Goal: Navigation & Orientation: Find specific page/section

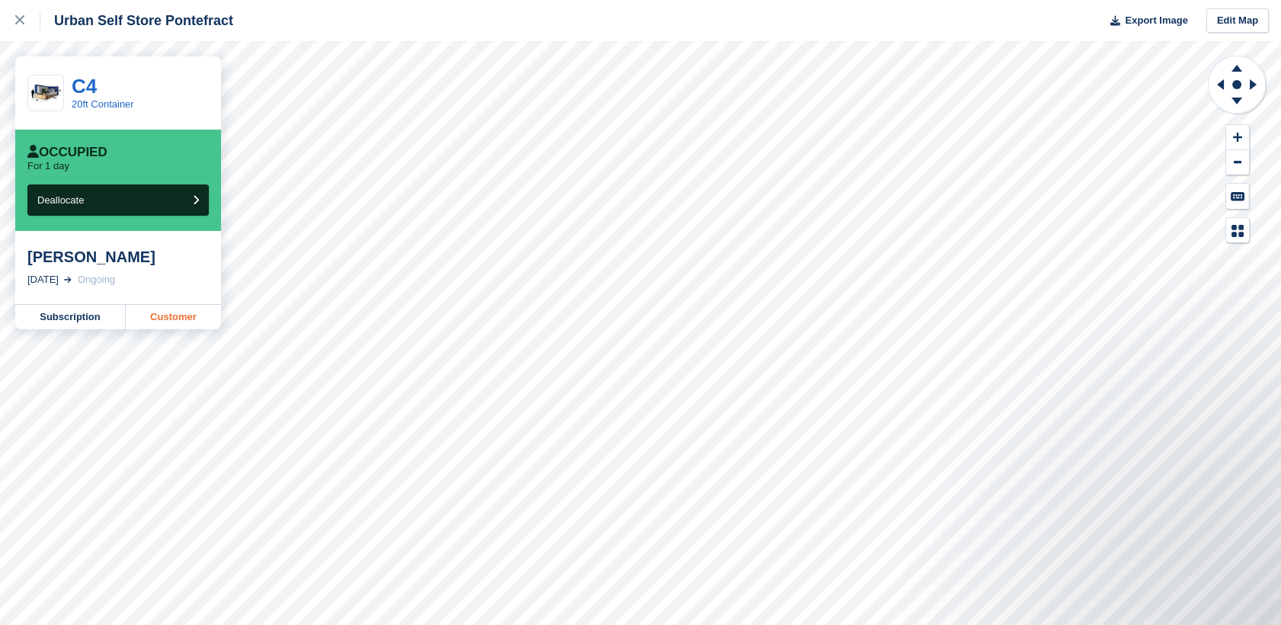
click at [172, 327] on link "Customer" at bounding box center [173, 317] width 95 height 24
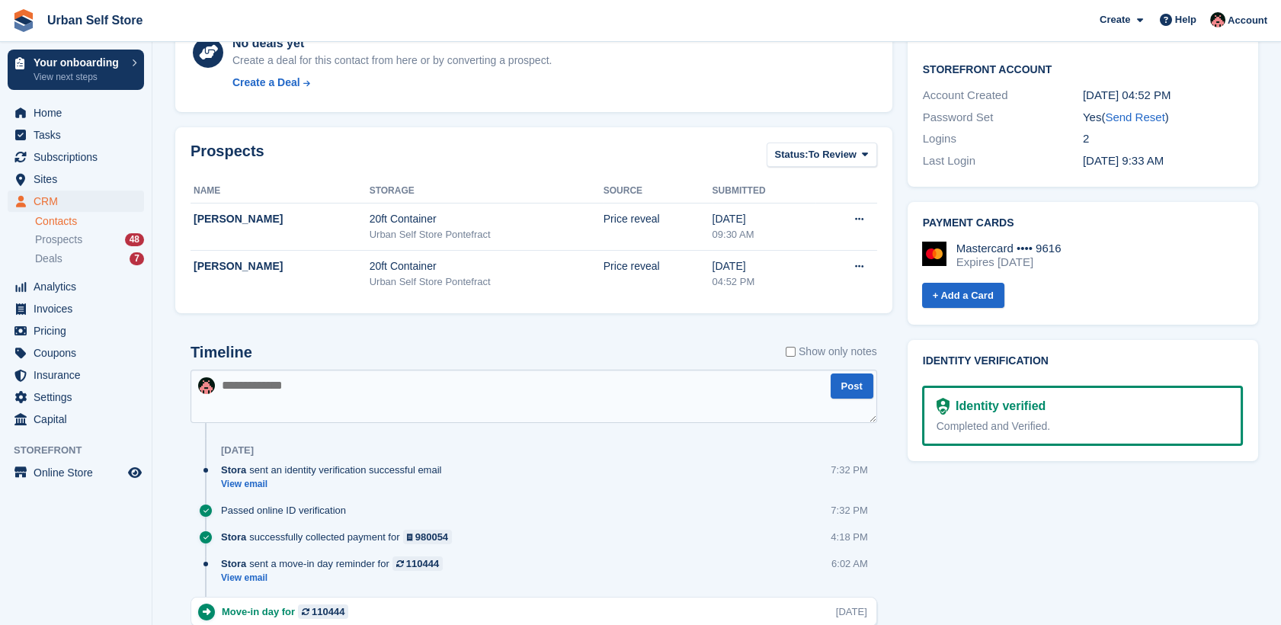
scroll to position [749, 0]
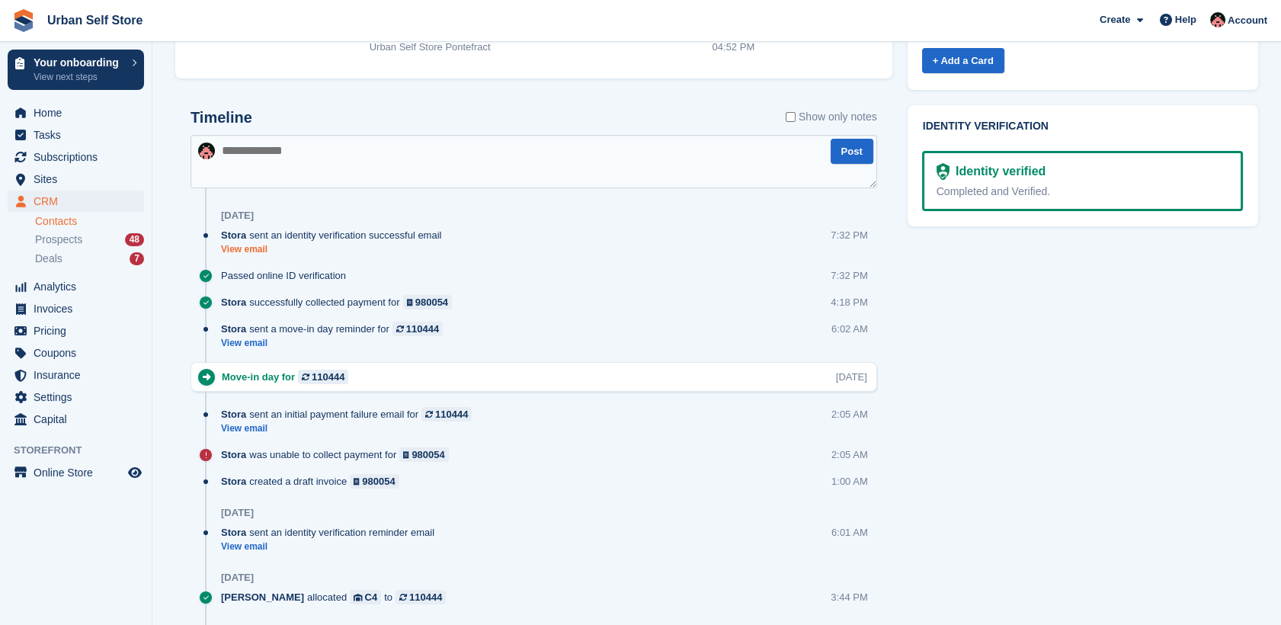
click at [242, 249] on link "View email" at bounding box center [335, 249] width 228 height 13
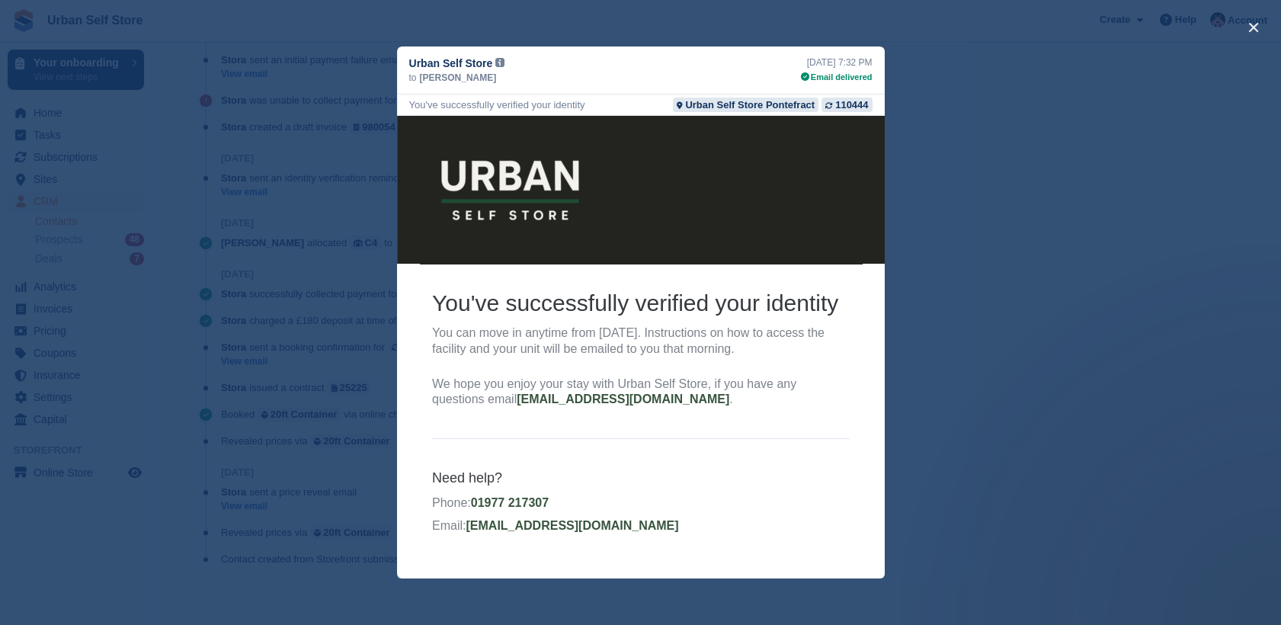
scroll to position [1110, 0]
click at [1087, 427] on div "close" at bounding box center [640, 312] width 1281 height 625
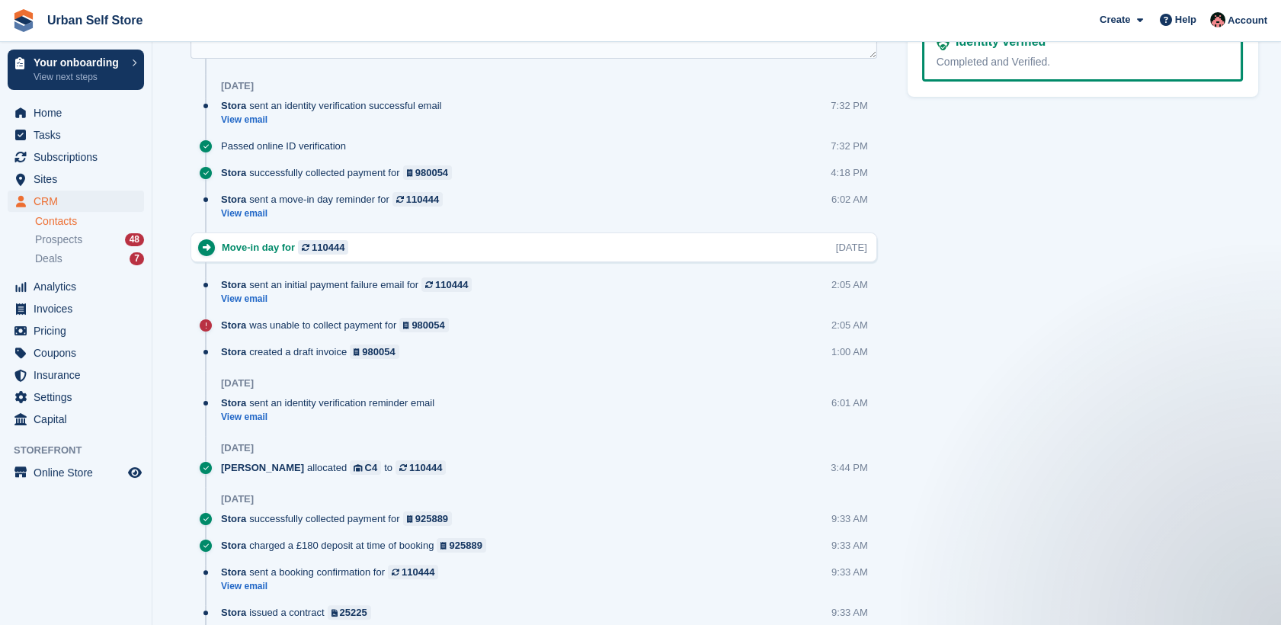
scroll to position [809, 0]
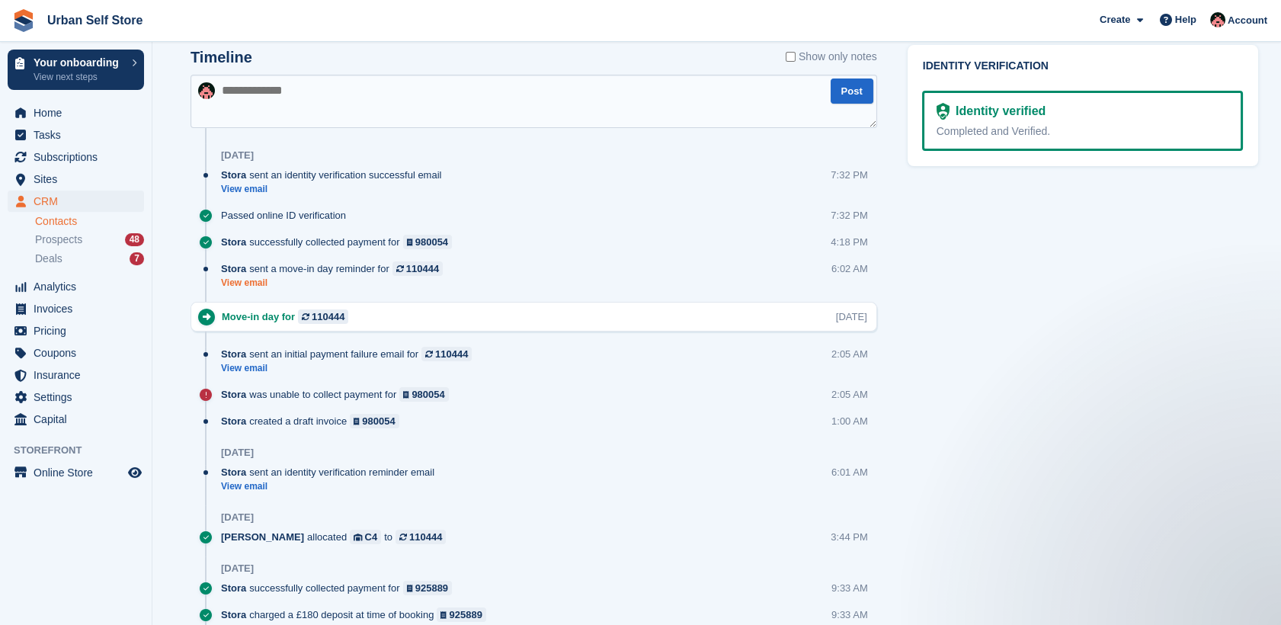
click at [258, 285] on link "View email" at bounding box center [335, 283] width 229 height 13
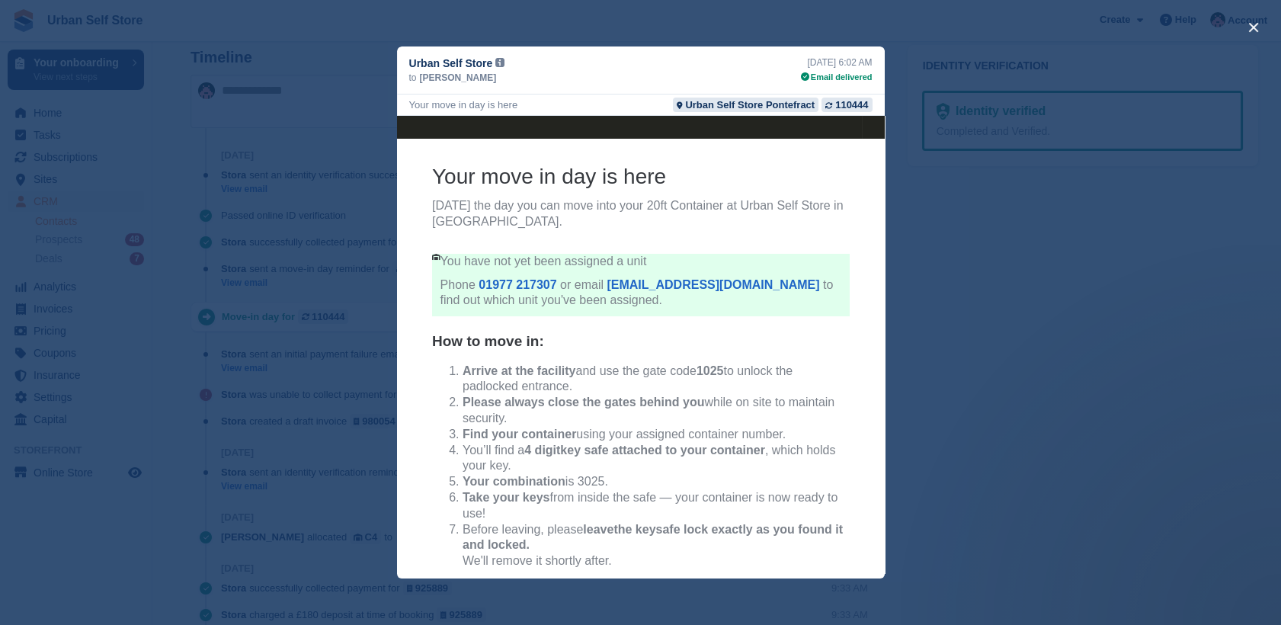
scroll to position [124, 0]
click at [994, 425] on div "close" at bounding box center [640, 312] width 1281 height 625
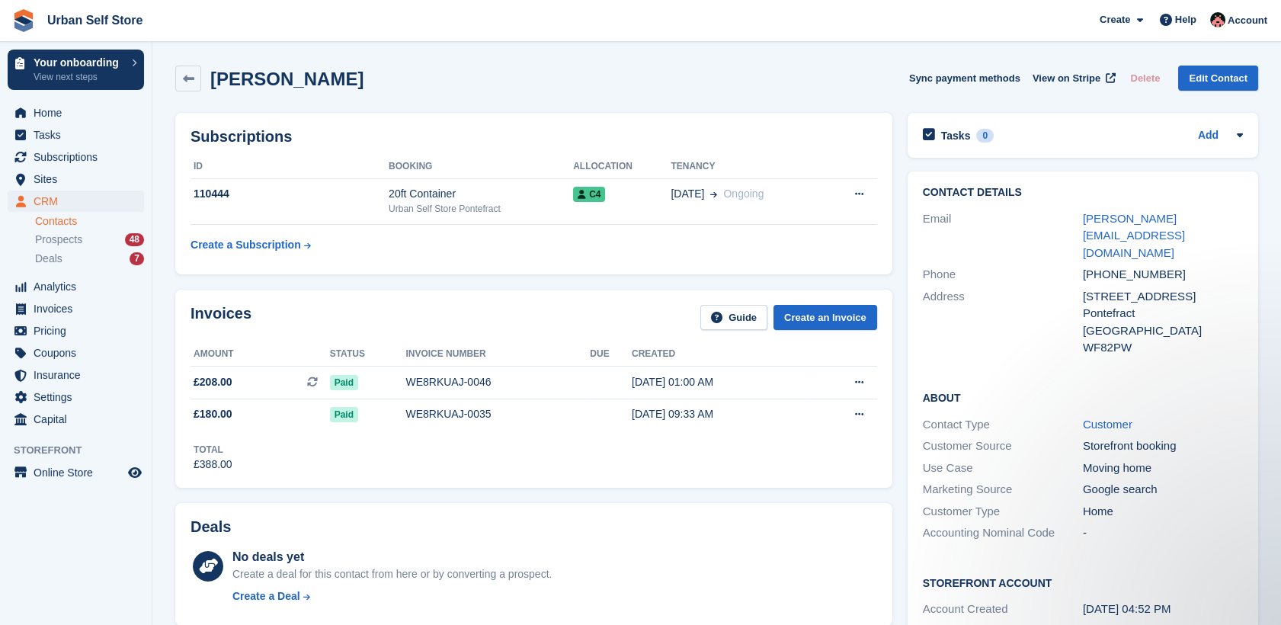
scroll to position [0, 0]
click at [197, 76] on link at bounding box center [188, 79] width 26 height 26
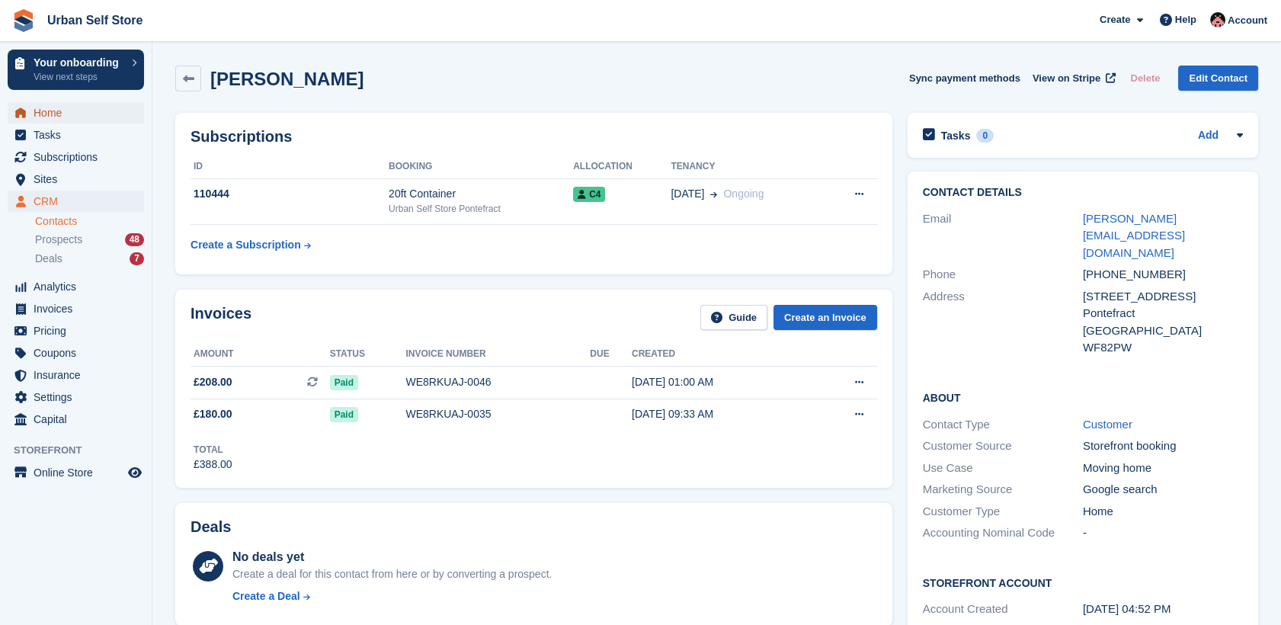
click at [101, 107] on span "Home" at bounding box center [79, 112] width 91 height 21
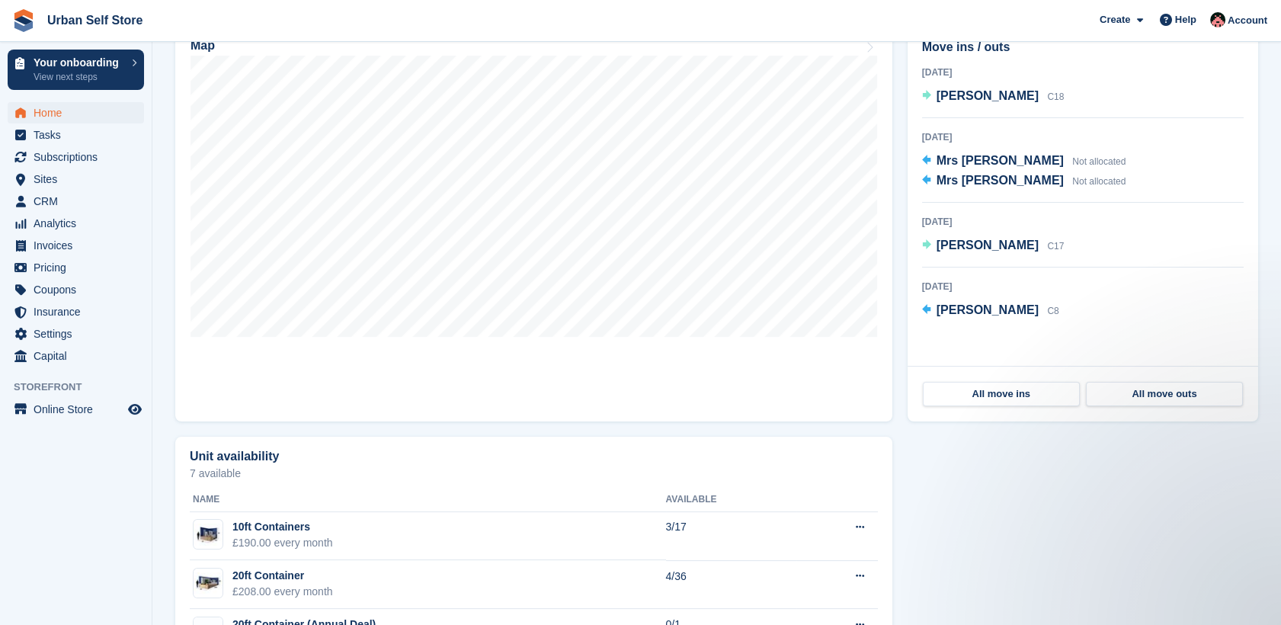
scroll to position [531, 0]
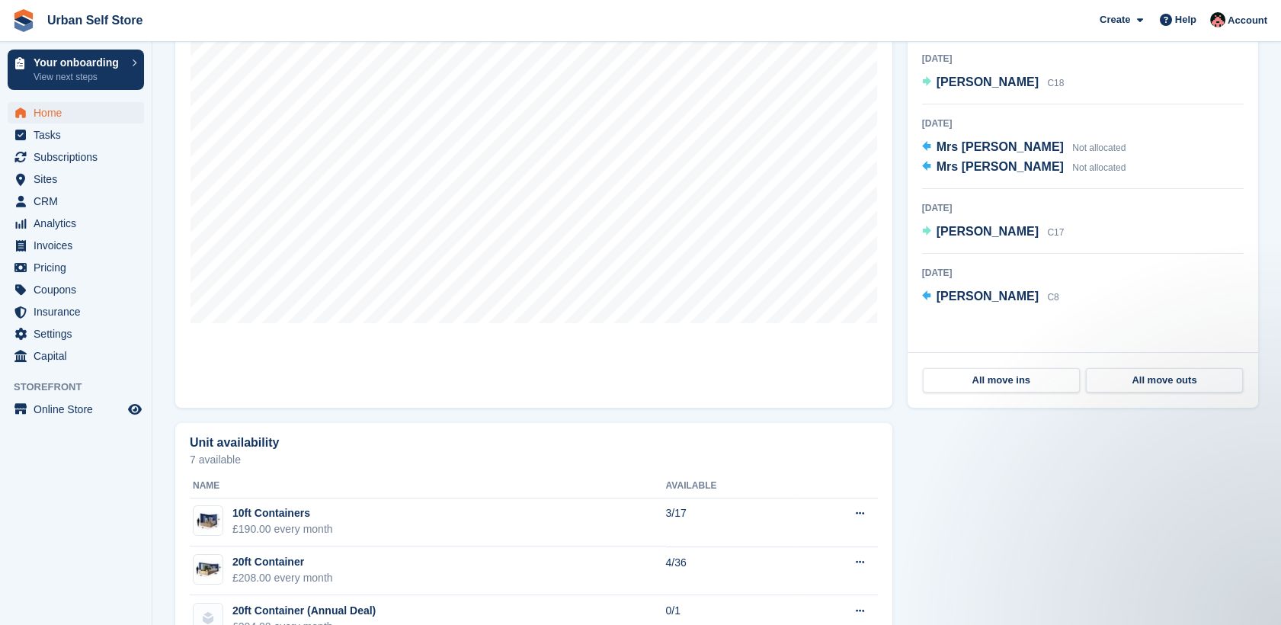
click at [655, 442] on div "Unit availability" at bounding box center [534, 444] width 688 height 17
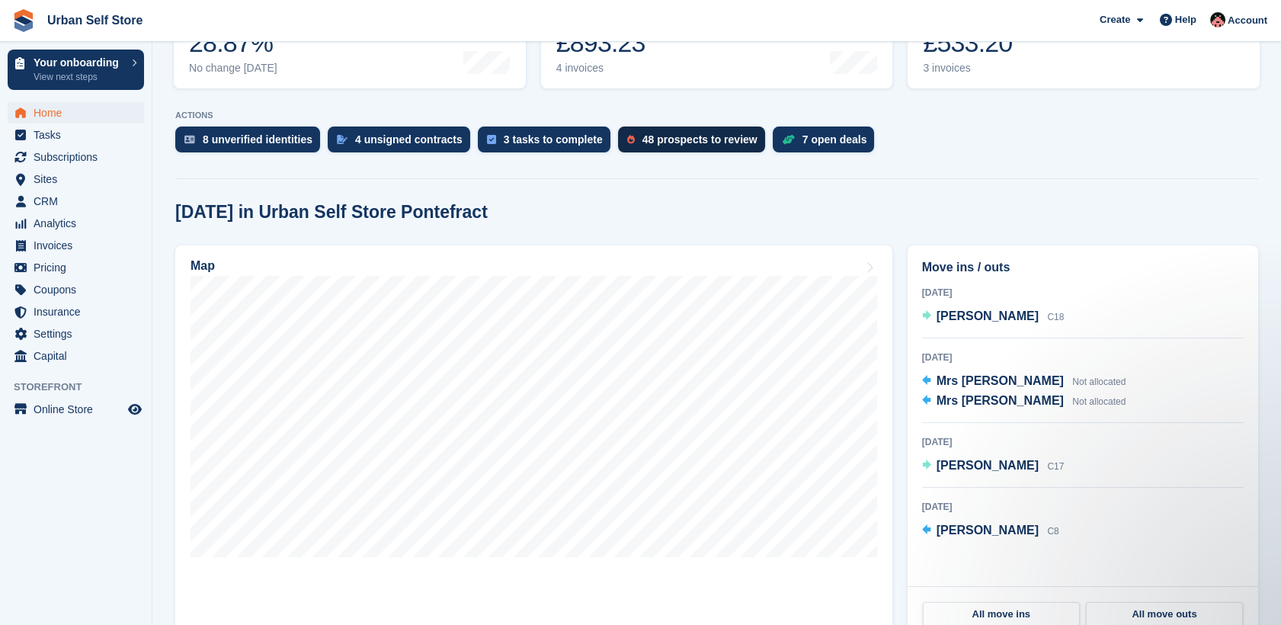
scroll to position [298, 0]
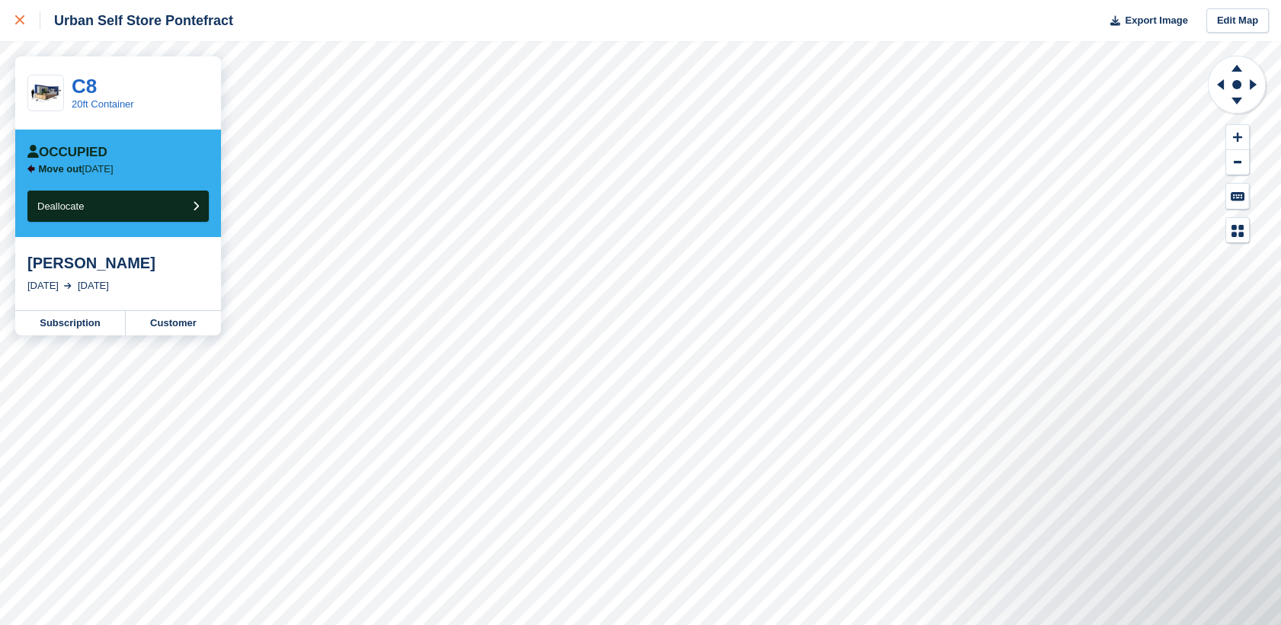
click at [21, 18] on icon at bounding box center [19, 19] width 9 height 9
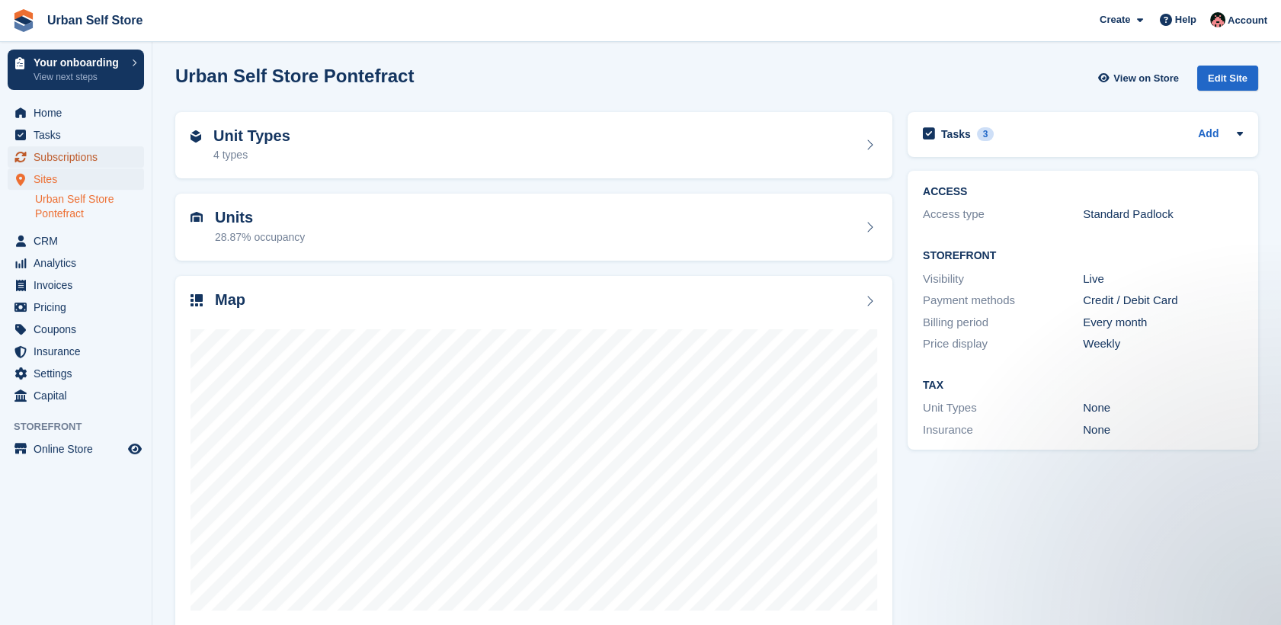
click at [81, 157] on span "Subscriptions" at bounding box center [79, 156] width 91 height 21
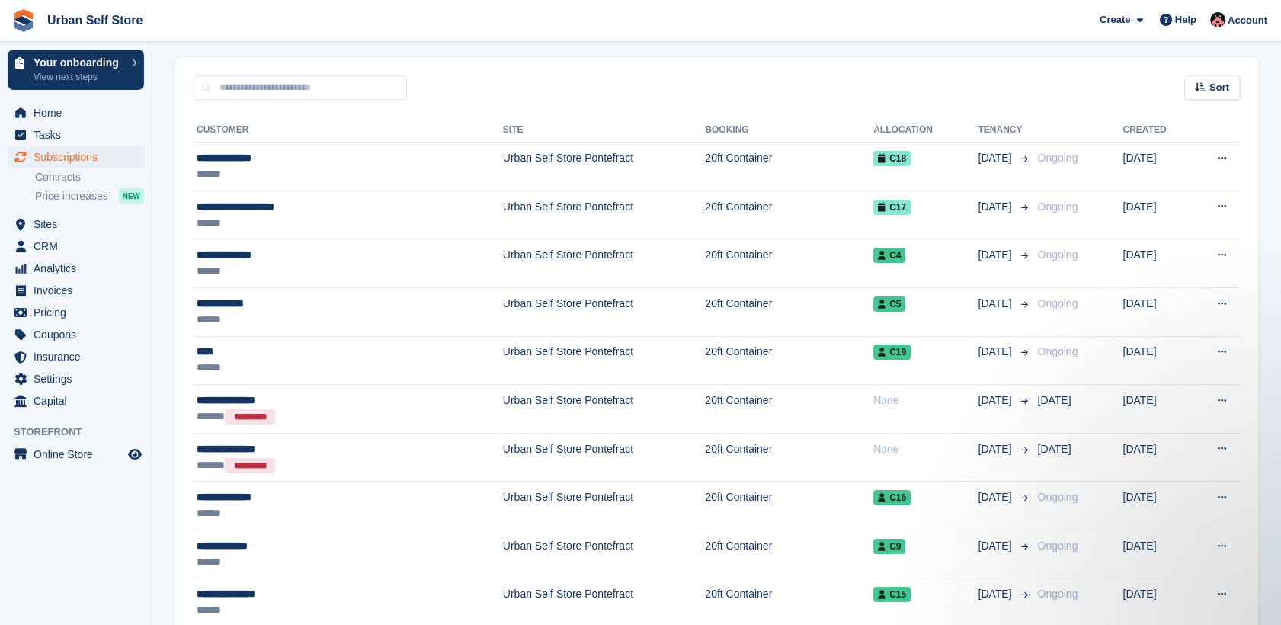
scroll to position [280, 0]
click at [758, 70] on div "Sort Sort by Customer name Date created Move in date Move out date Created (old…" at bounding box center [716, 79] width 1083 height 43
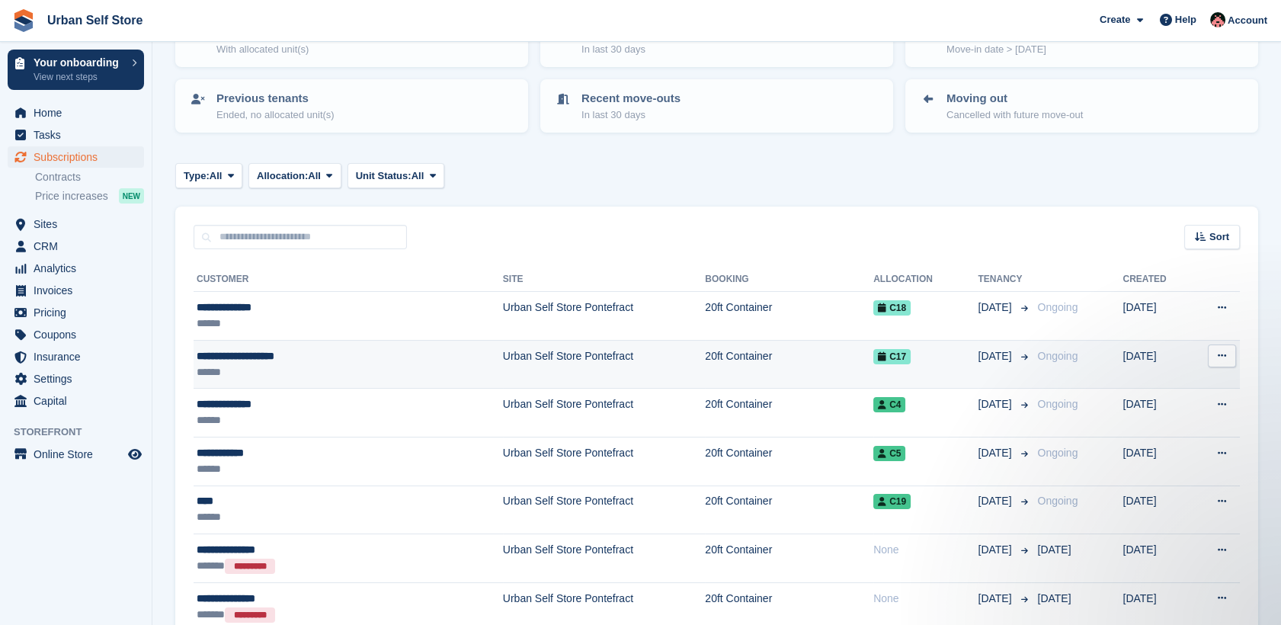
scroll to position [0, 0]
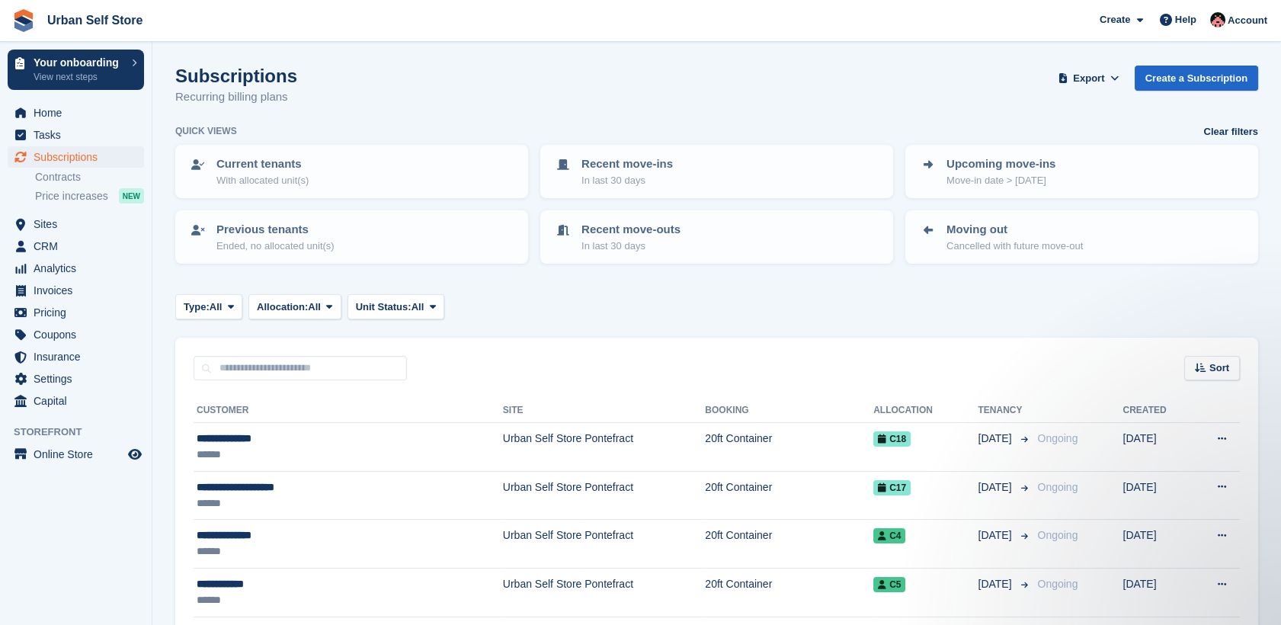
click at [730, 125] on div "Quick views Clear filters" at bounding box center [716, 131] width 1083 height 15
click at [348, 103] on div "Subscriptions Recurring billing plans Export Export Subscriptions Export a CSV …" at bounding box center [716, 95] width 1083 height 59
click at [63, 106] on span "Home" at bounding box center [79, 112] width 91 height 21
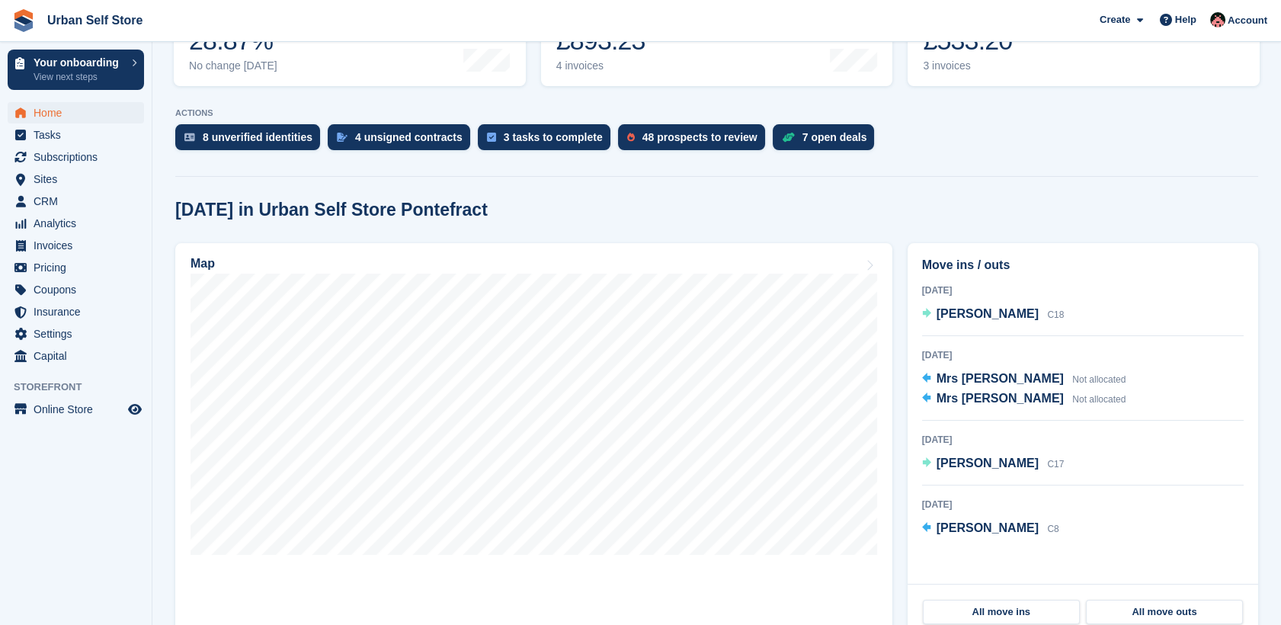
scroll to position [301, 0]
